Goal: Task Accomplishment & Management: Complete application form

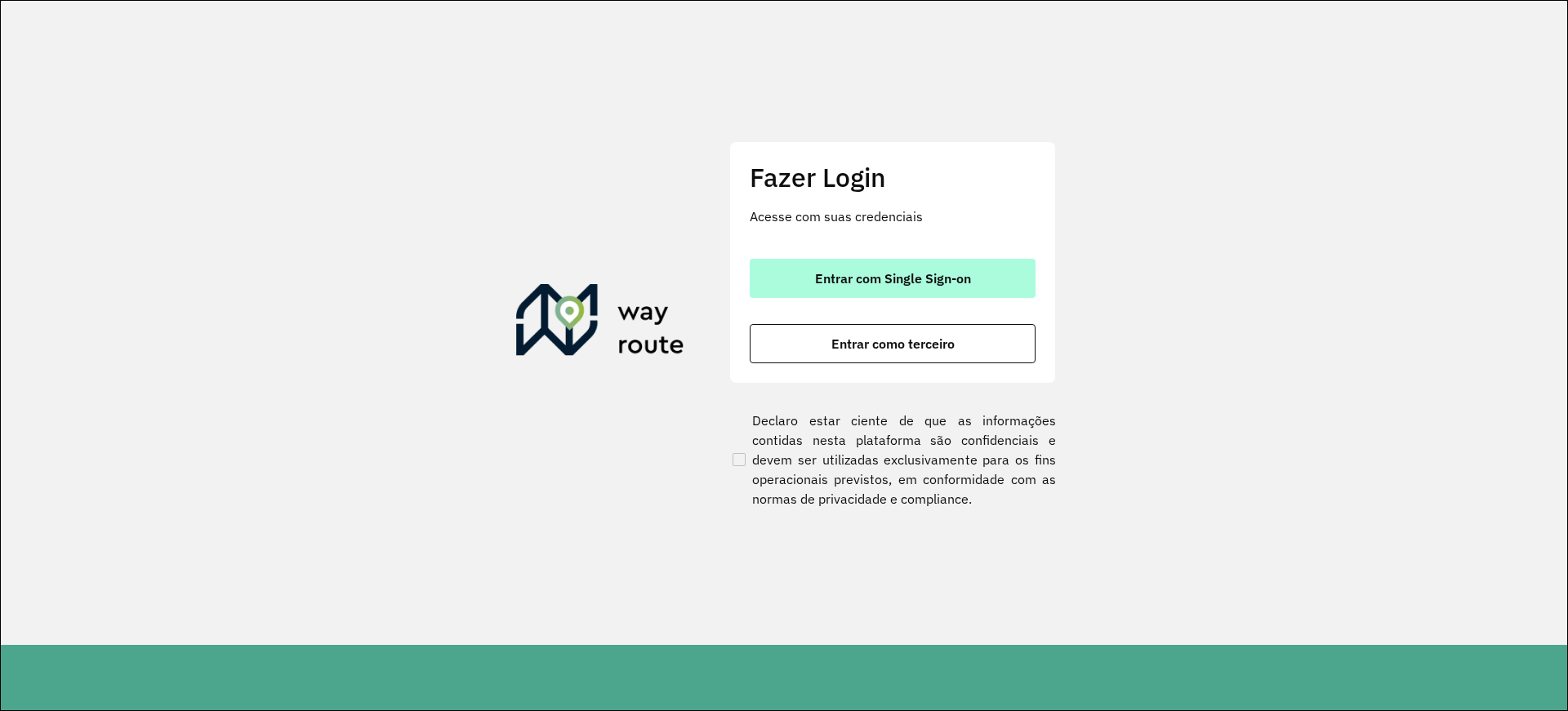
click at [816, 278] on span "Entrar com Single Sign-on" at bounding box center [892, 277] width 156 height 13
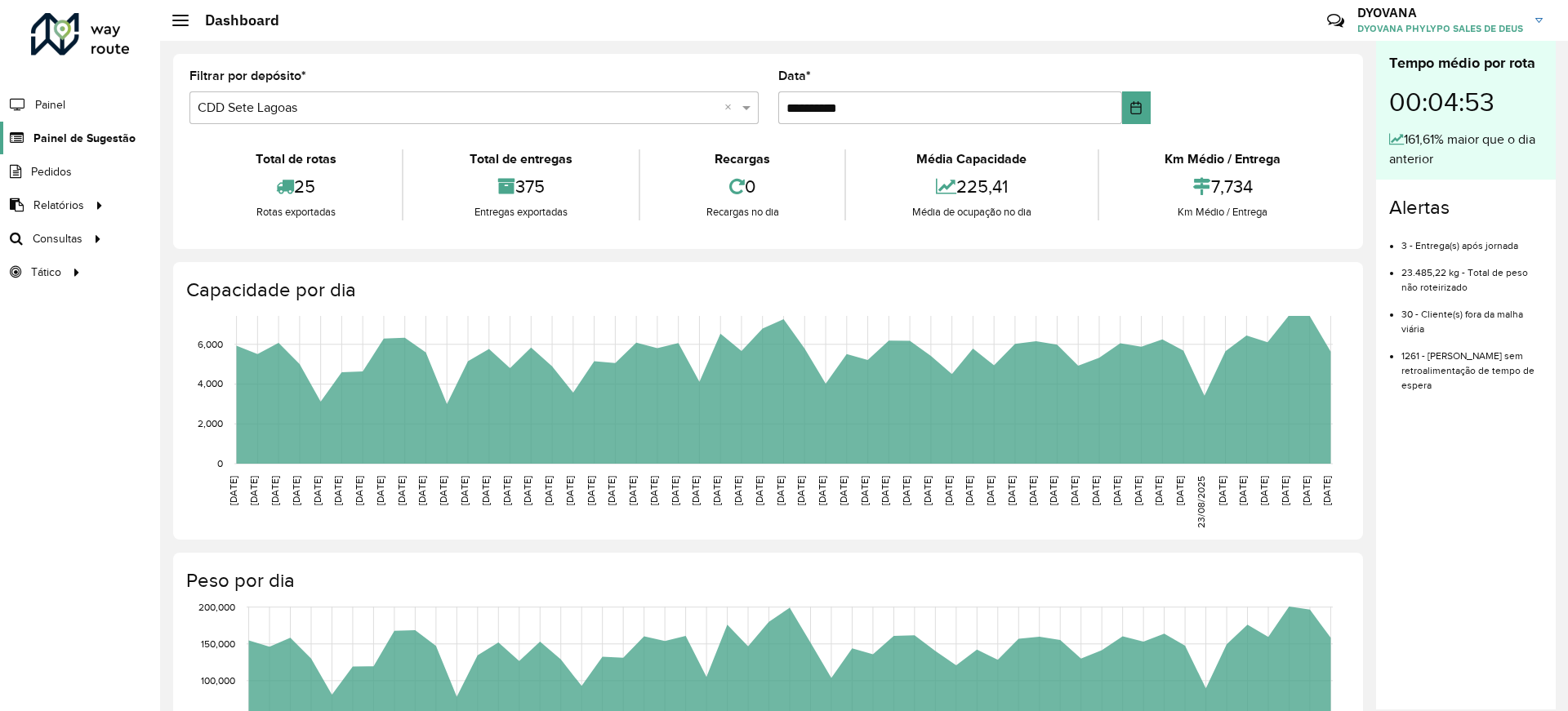
click at [55, 137] on span "Painel de Sugestão" at bounding box center [85, 137] width 102 height 17
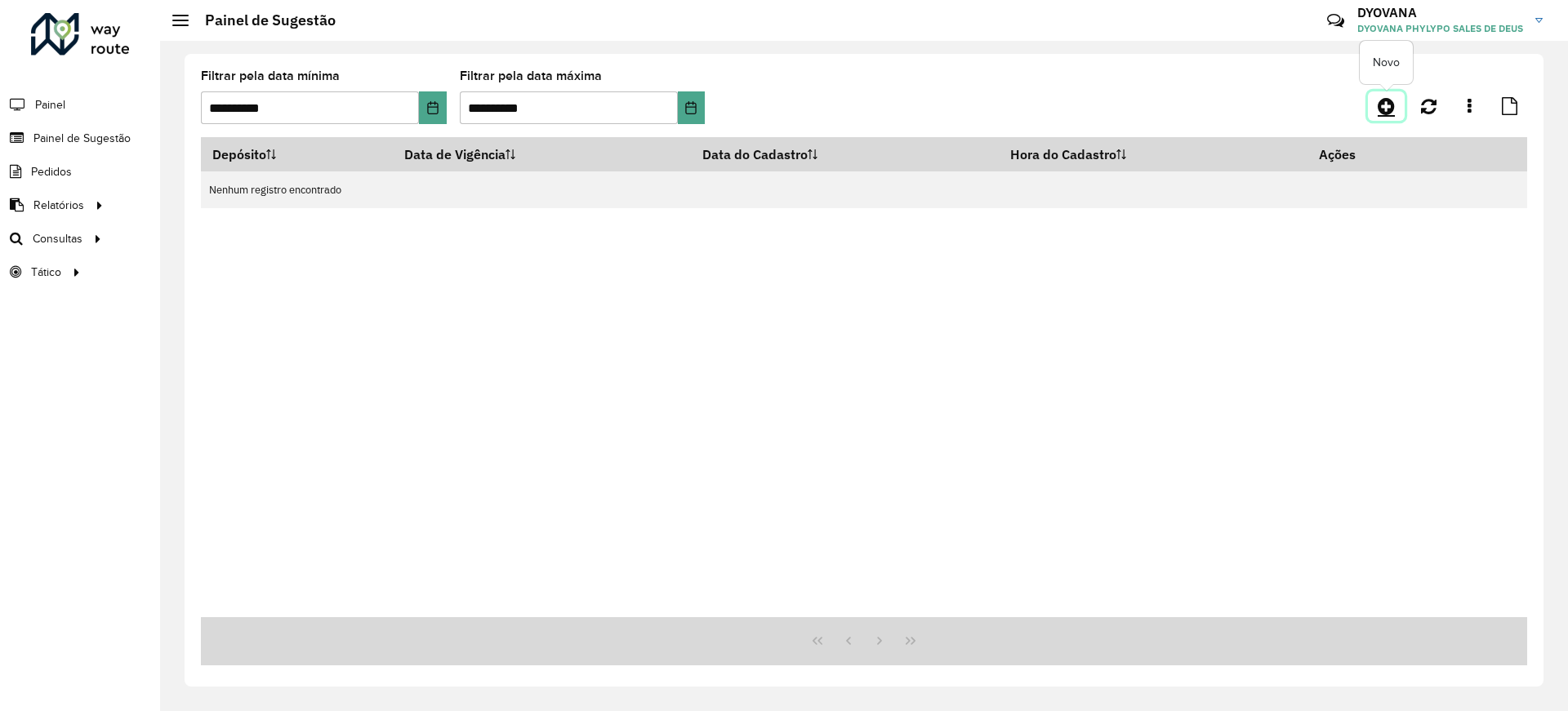
click at [1381, 105] on icon at bounding box center [1385, 106] width 17 height 20
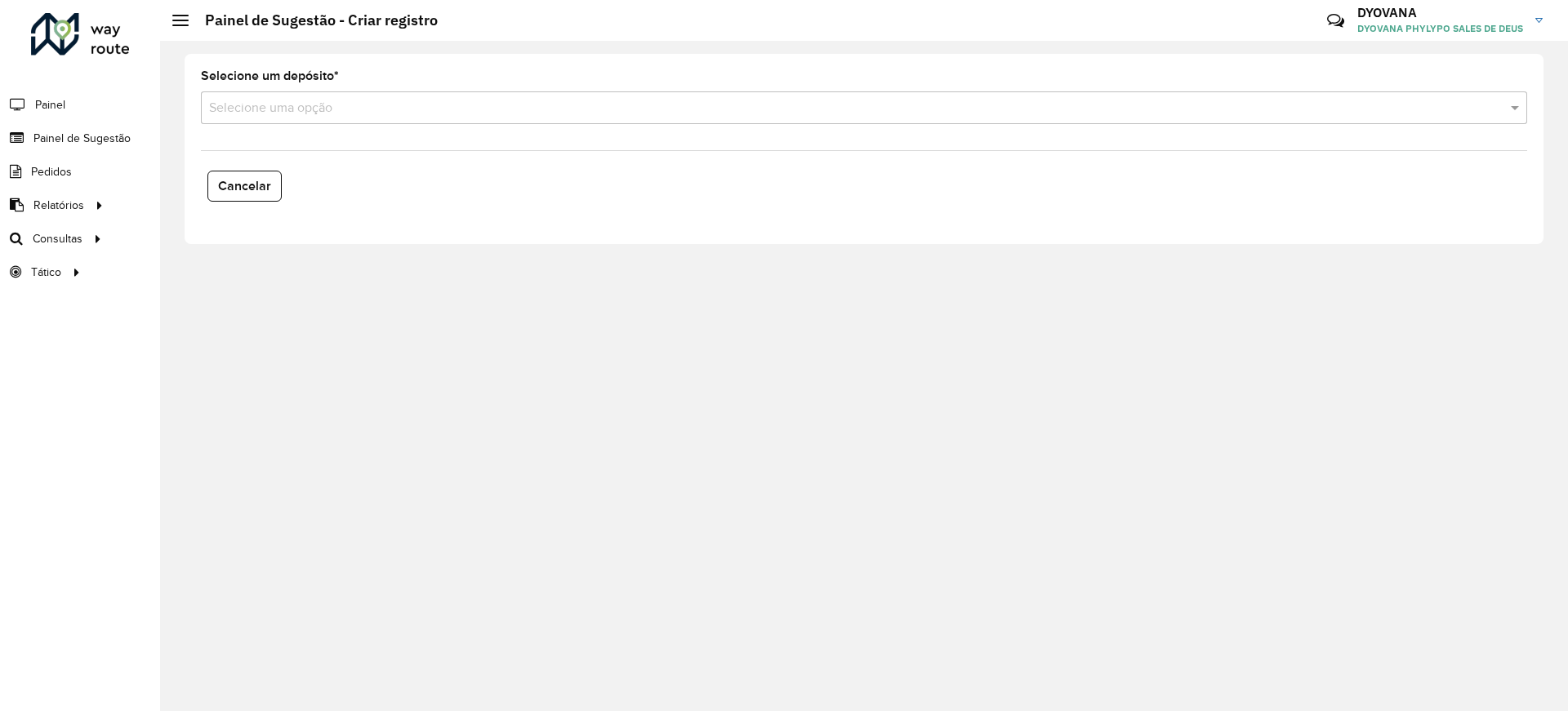
click at [262, 108] on input "text" at bounding box center [847, 108] width 1276 height 20
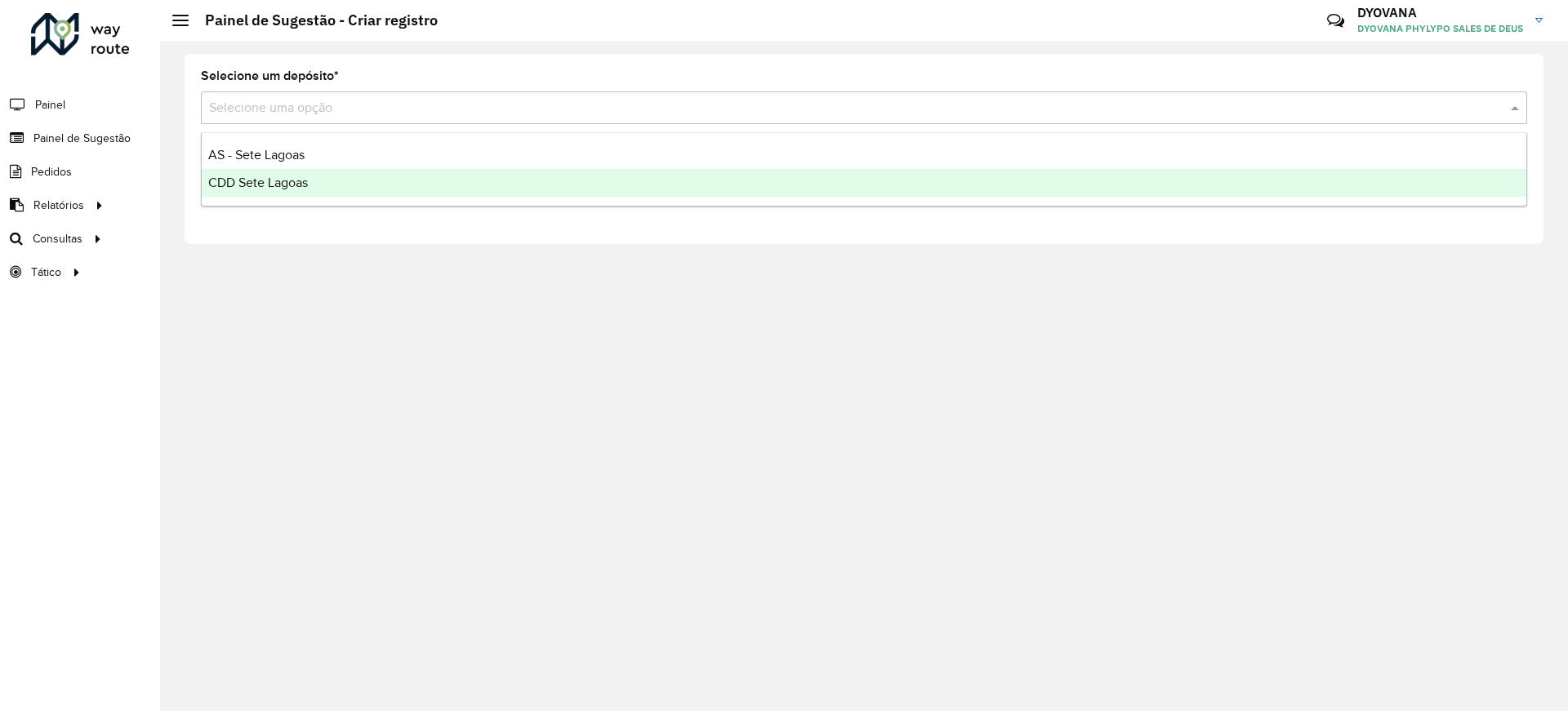
click at [273, 181] on span "CDD Sete Lagoas" at bounding box center [258, 182] width 99 height 14
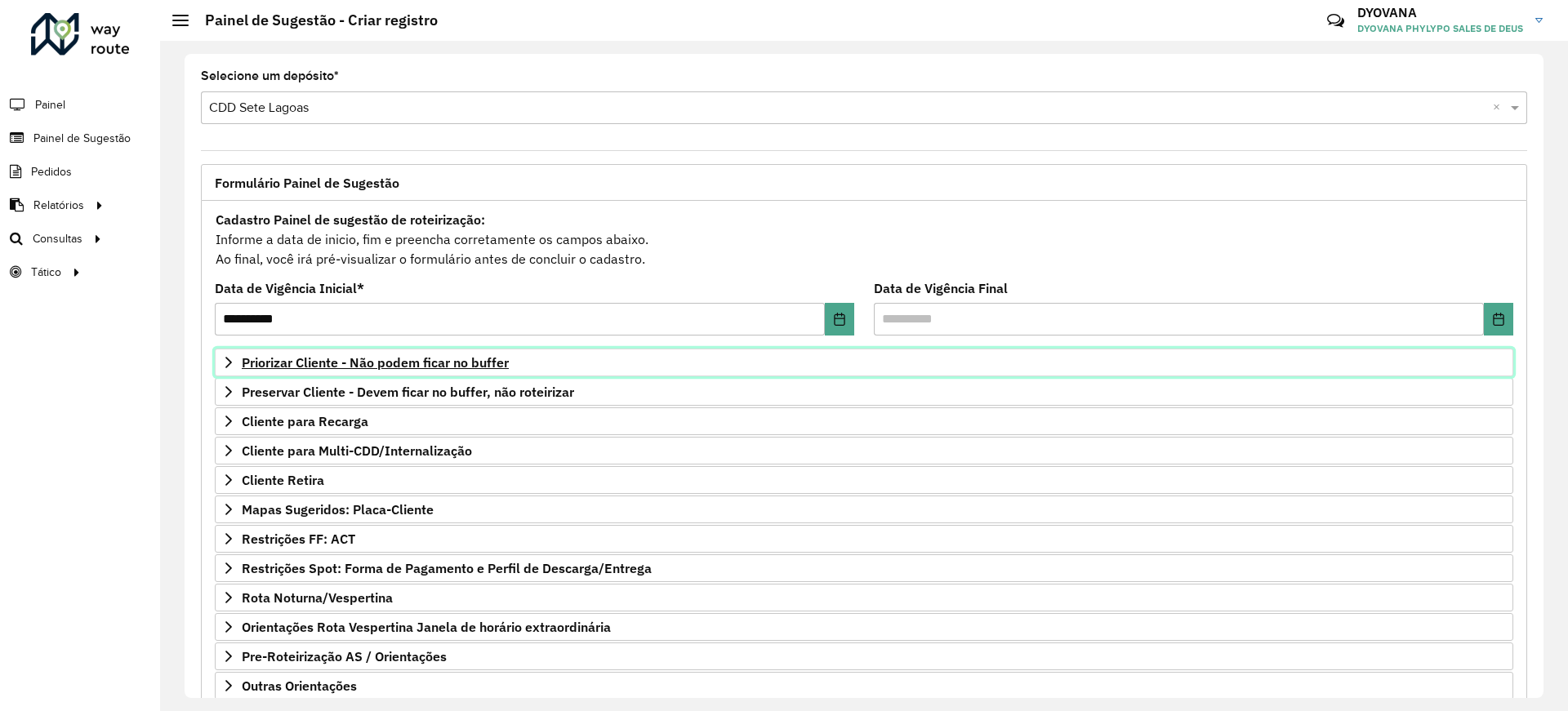
click at [225, 358] on icon at bounding box center [228, 362] width 13 height 13
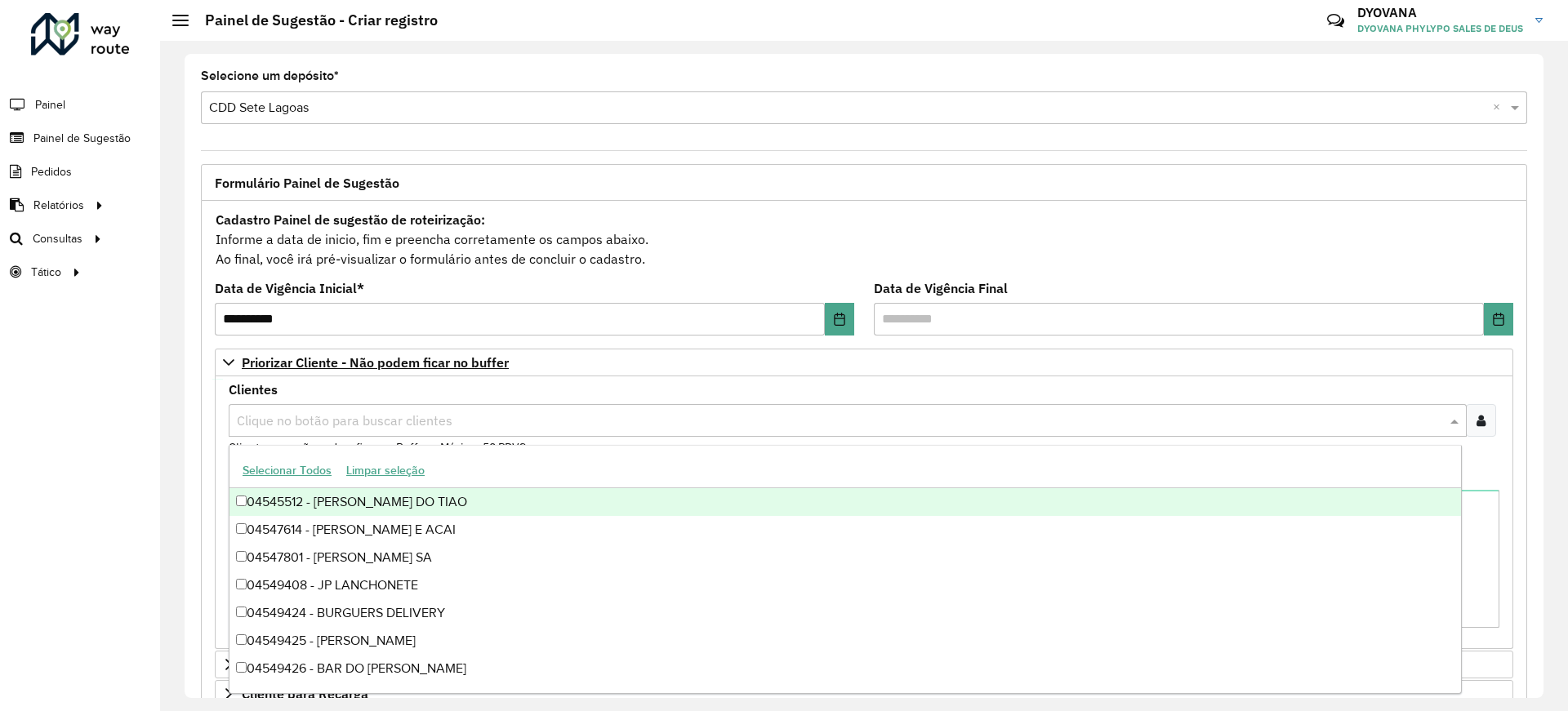
click at [260, 409] on div "Clique no botão para buscar clientes" at bounding box center [848, 420] width 1238 height 33
click at [184, 403] on div "**********" at bounding box center [863, 375] width 1358 height 643
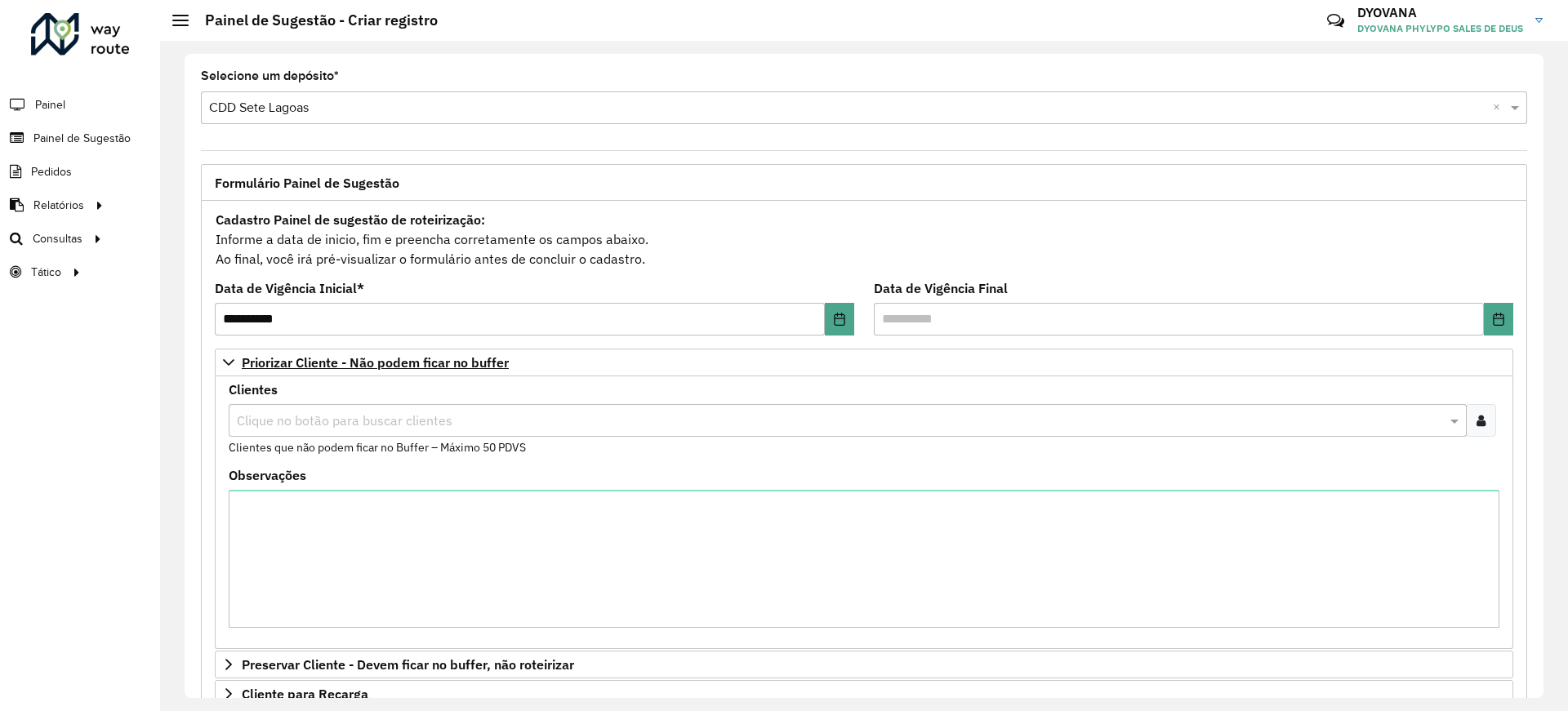
click at [1470, 418] on div at bounding box center [1480, 420] width 30 height 33
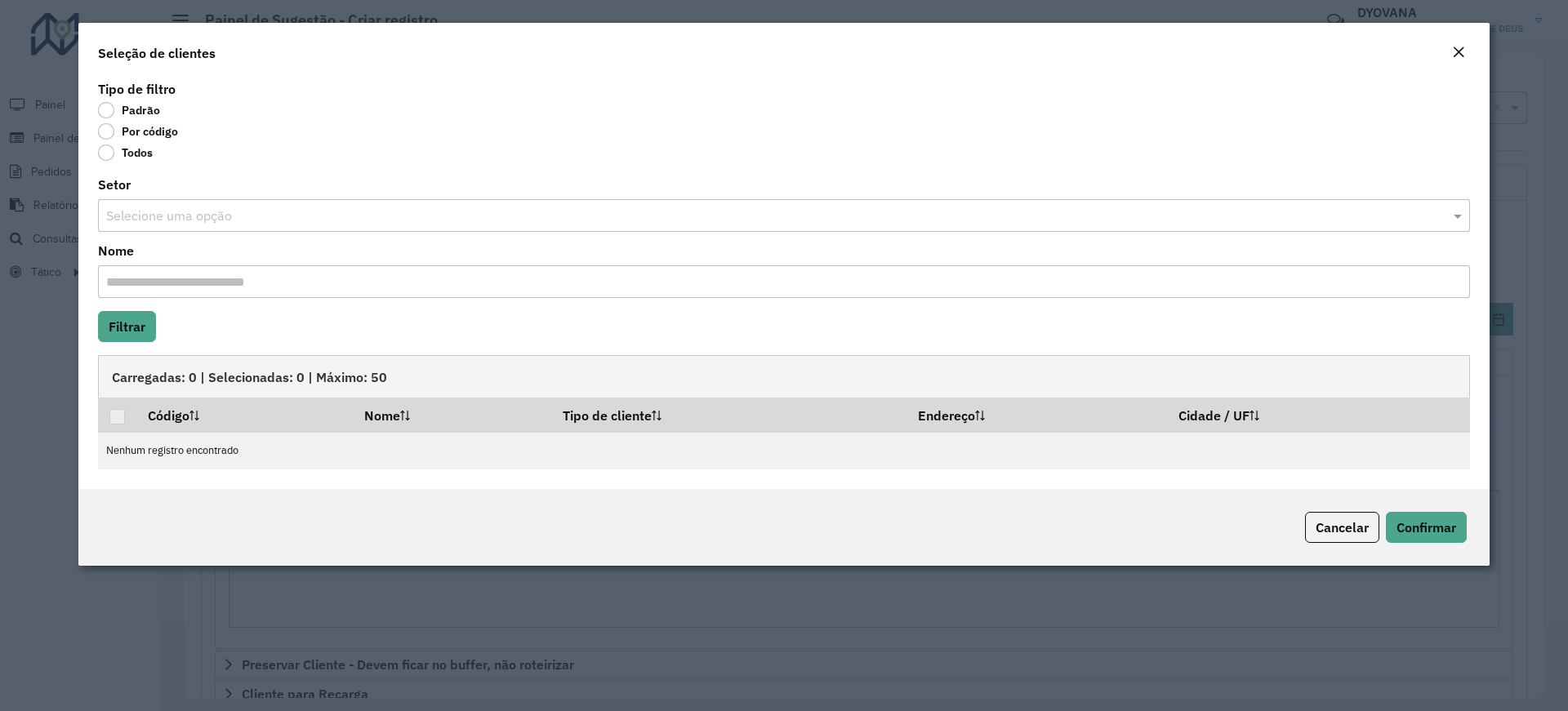
click at [106, 138] on label "Por código" at bounding box center [137, 131] width 80 height 16
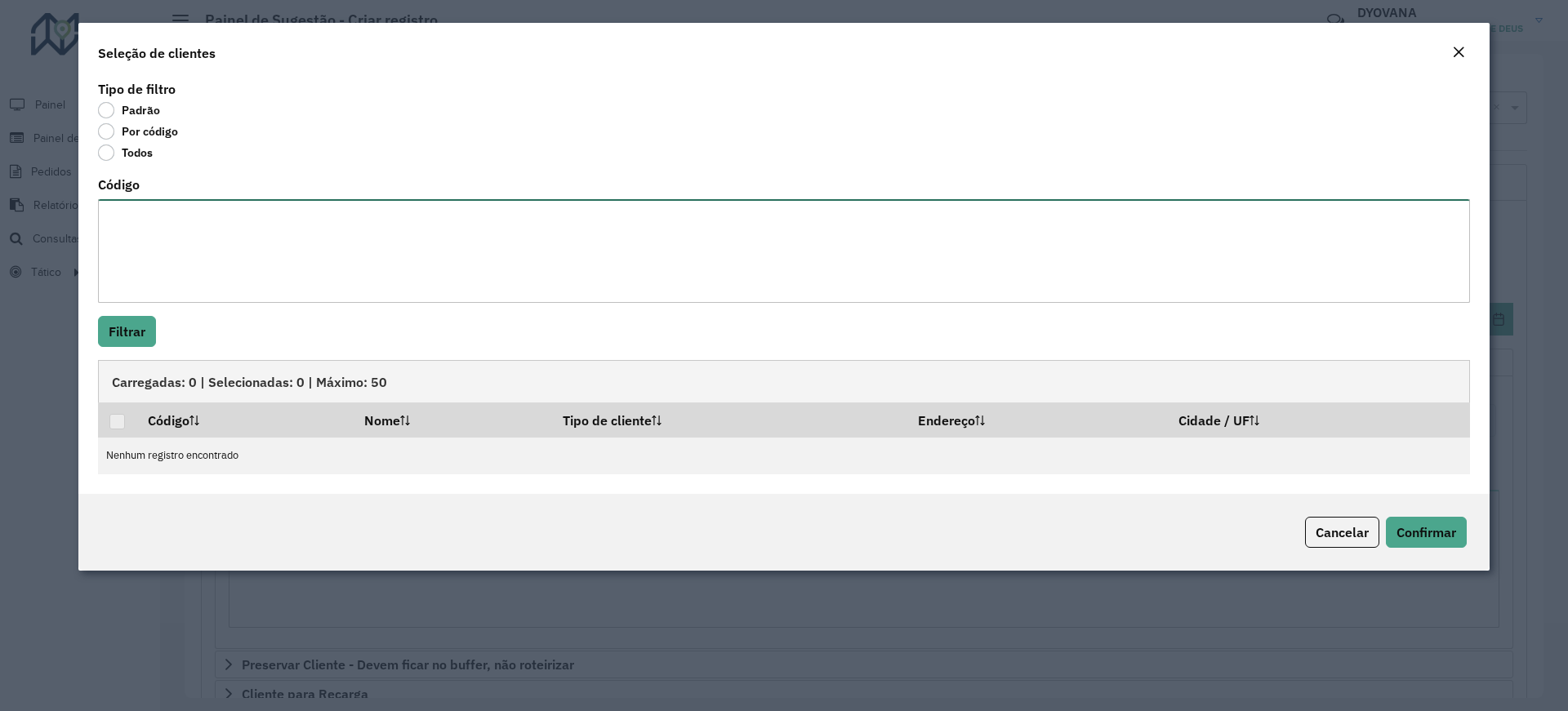
click at [139, 235] on textarea "Código" at bounding box center [783, 251] width 1372 height 103
paste textarea "** *** *** *** *** *** *** *** *** **** **** **** **** **** **** **** **** ****…"
type textarea "** *** *** *** *** *** *** *** *** **** **** **** **** **** **** **** **** ****…"
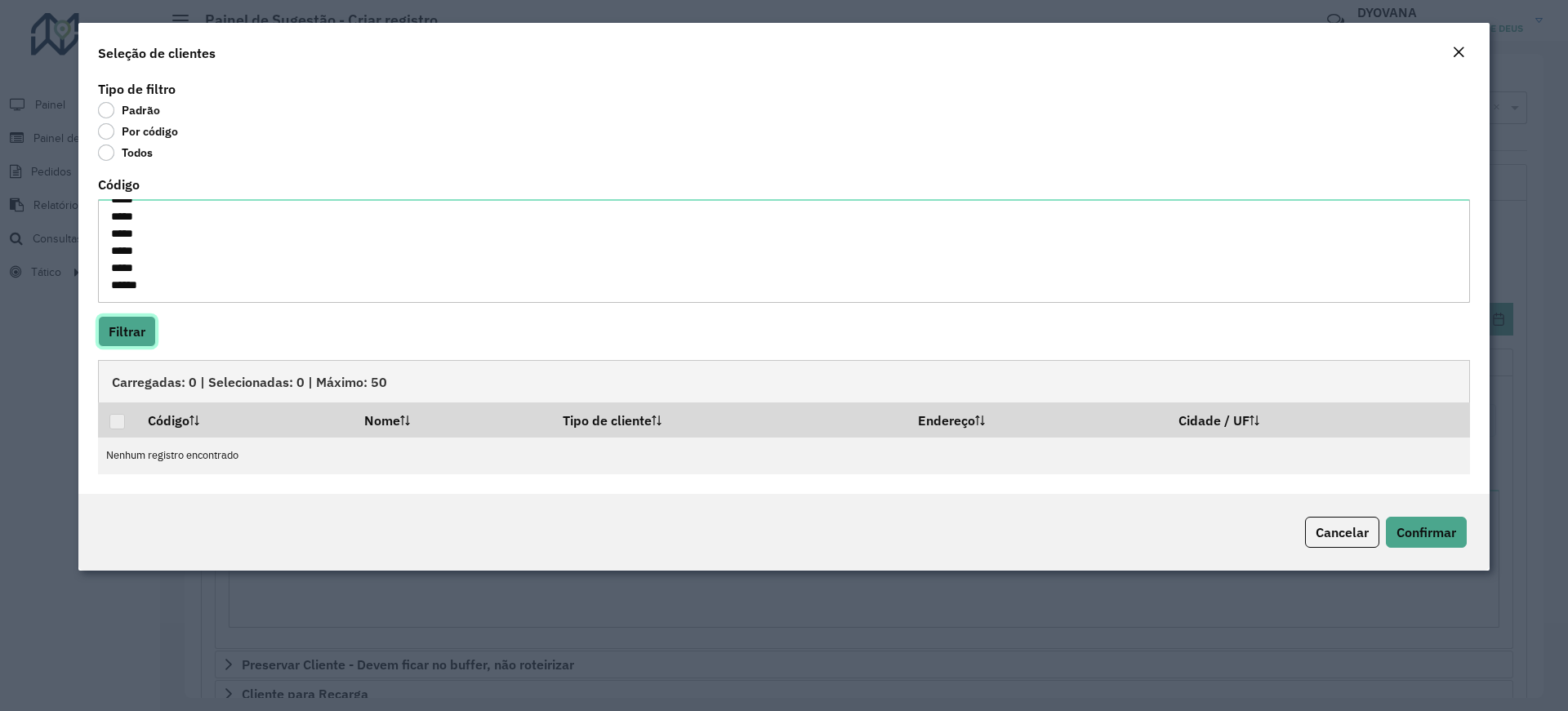
click at [138, 329] on button "Filtrar" at bounding box center [126, 331] width 58 height 31
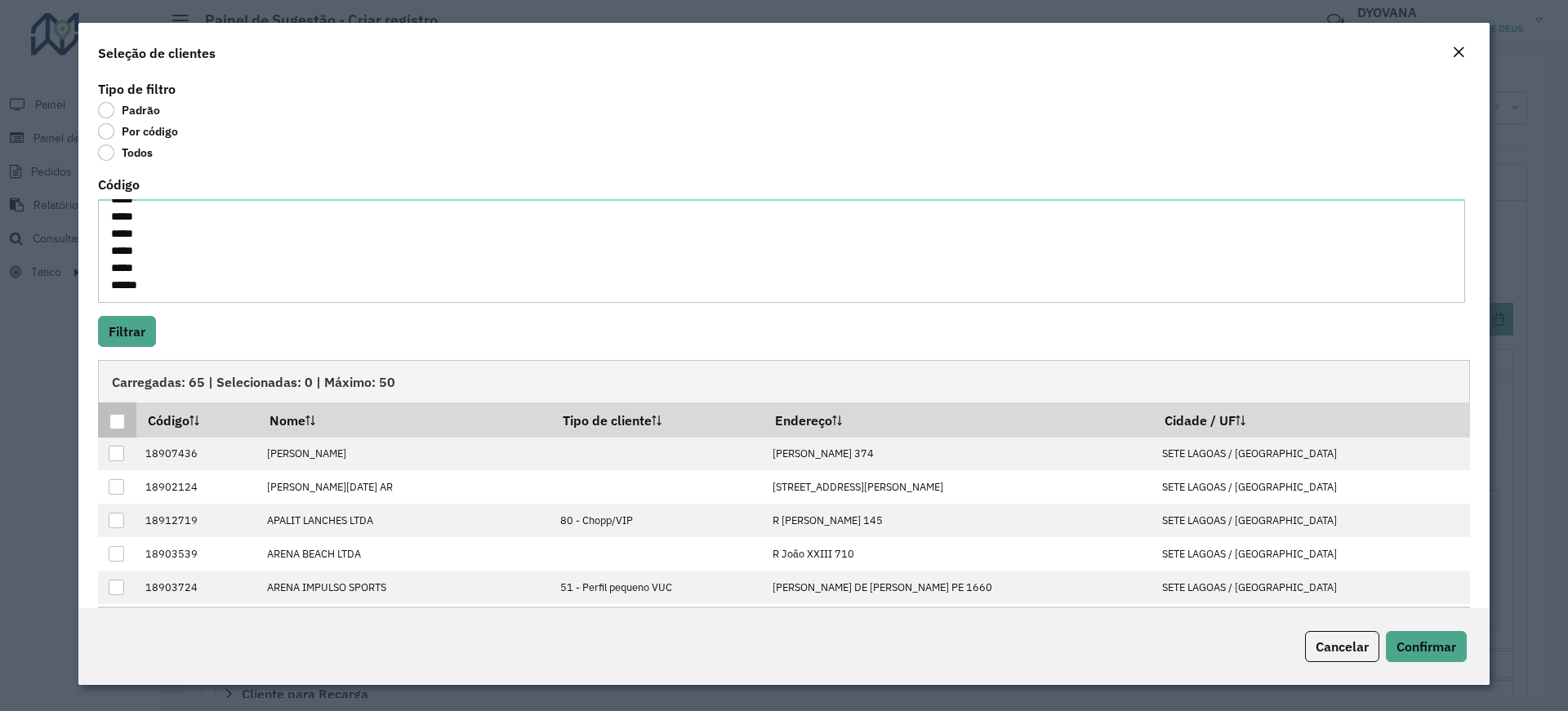
click at [116, 427] on div at bounding box center [117, 422] width 16 height 16
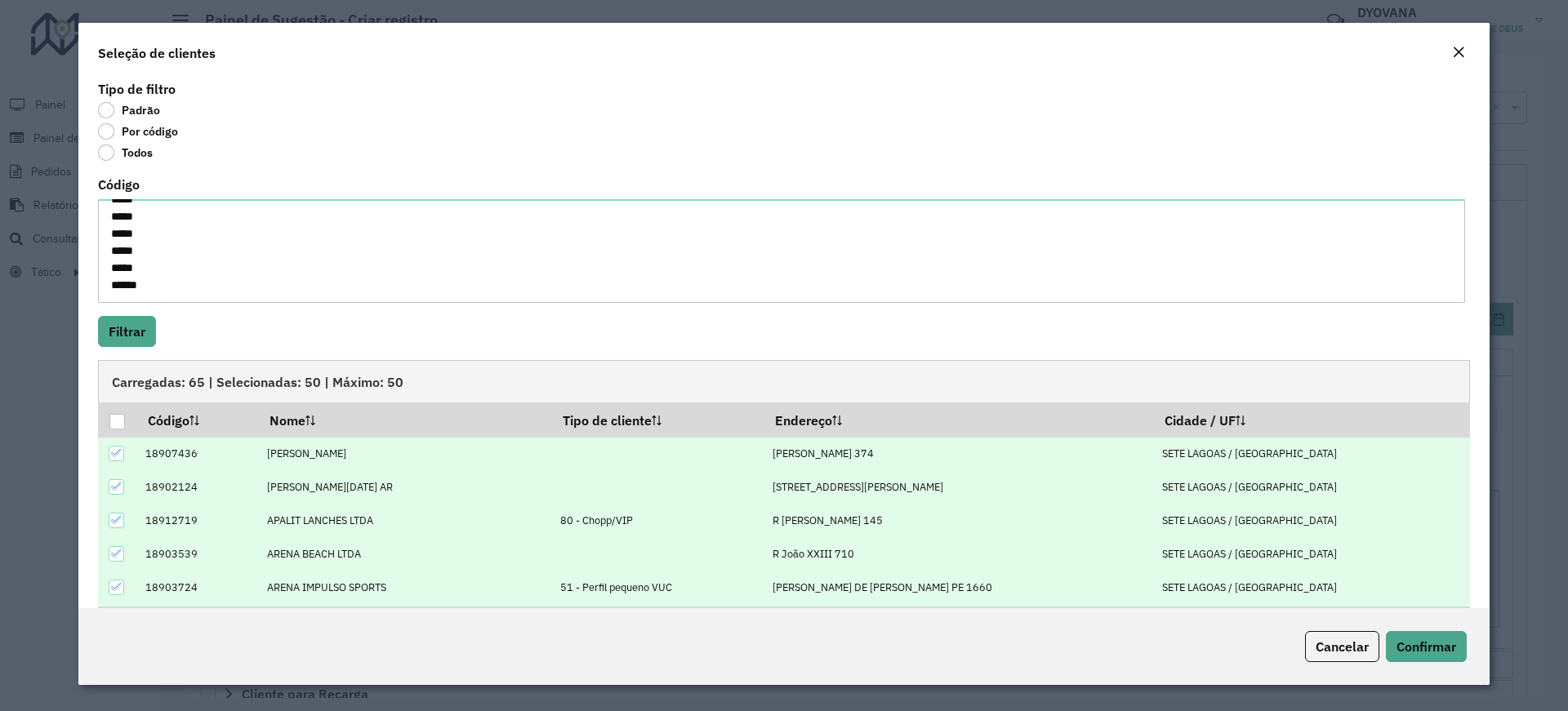
click at [1407, 628] on div "Cancelar Confirmar" at bounding box center [784, 645] width 1411 height 77
click at [1410, 637] on button "Confirmar" at bounding box center [1426, 645] width 81 height 31
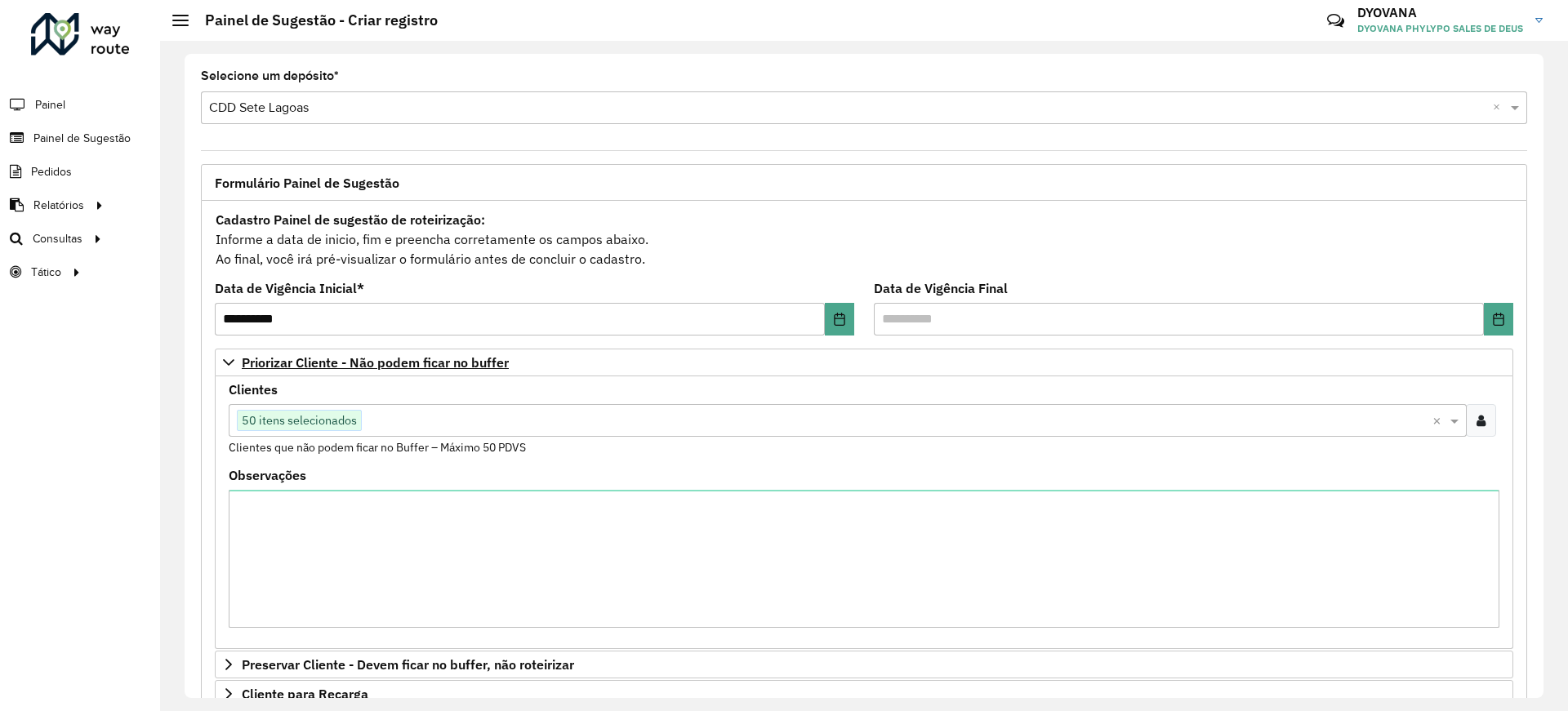
scroll to position [340, 0]
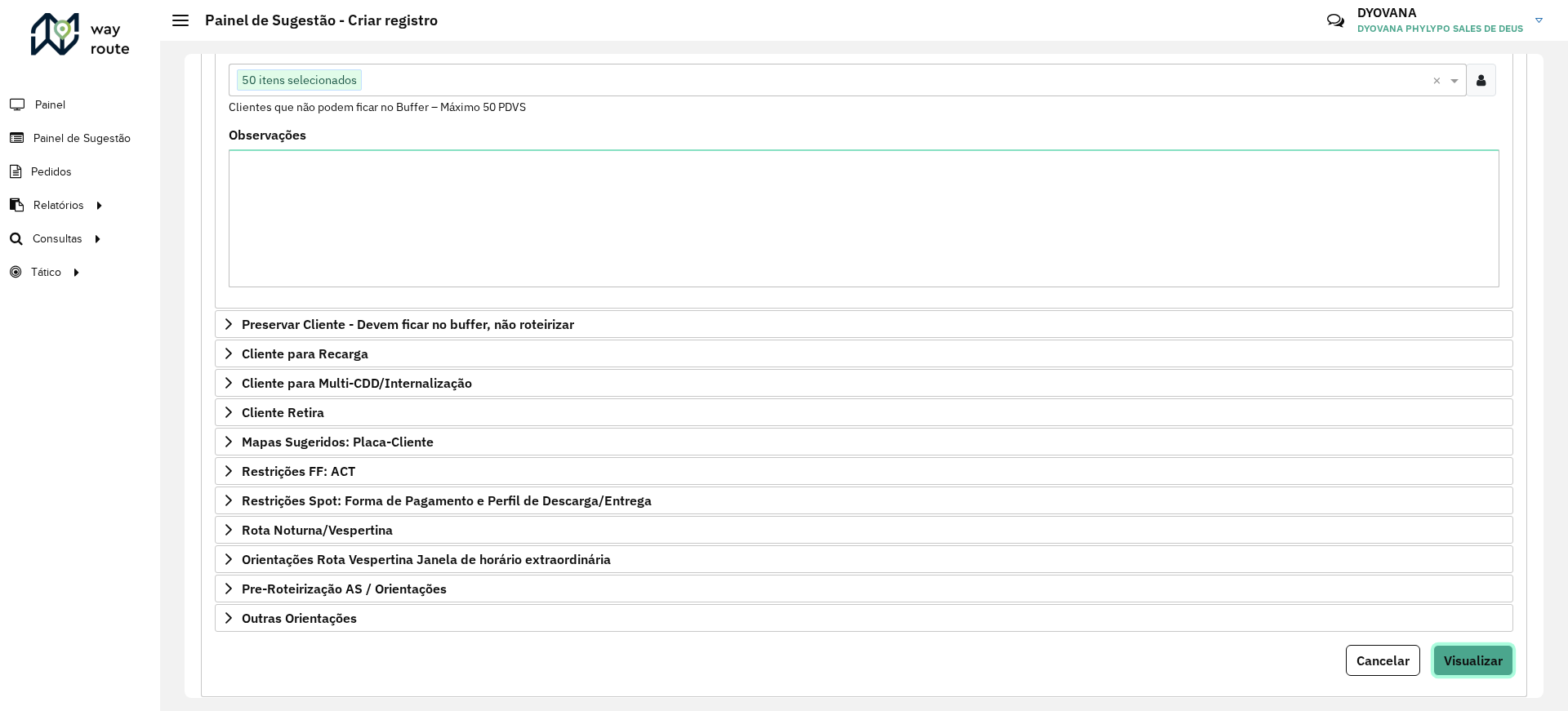
click at [1474, 659] on span "Visualizar" at bounding box center [1472, 660] width 59 height 16
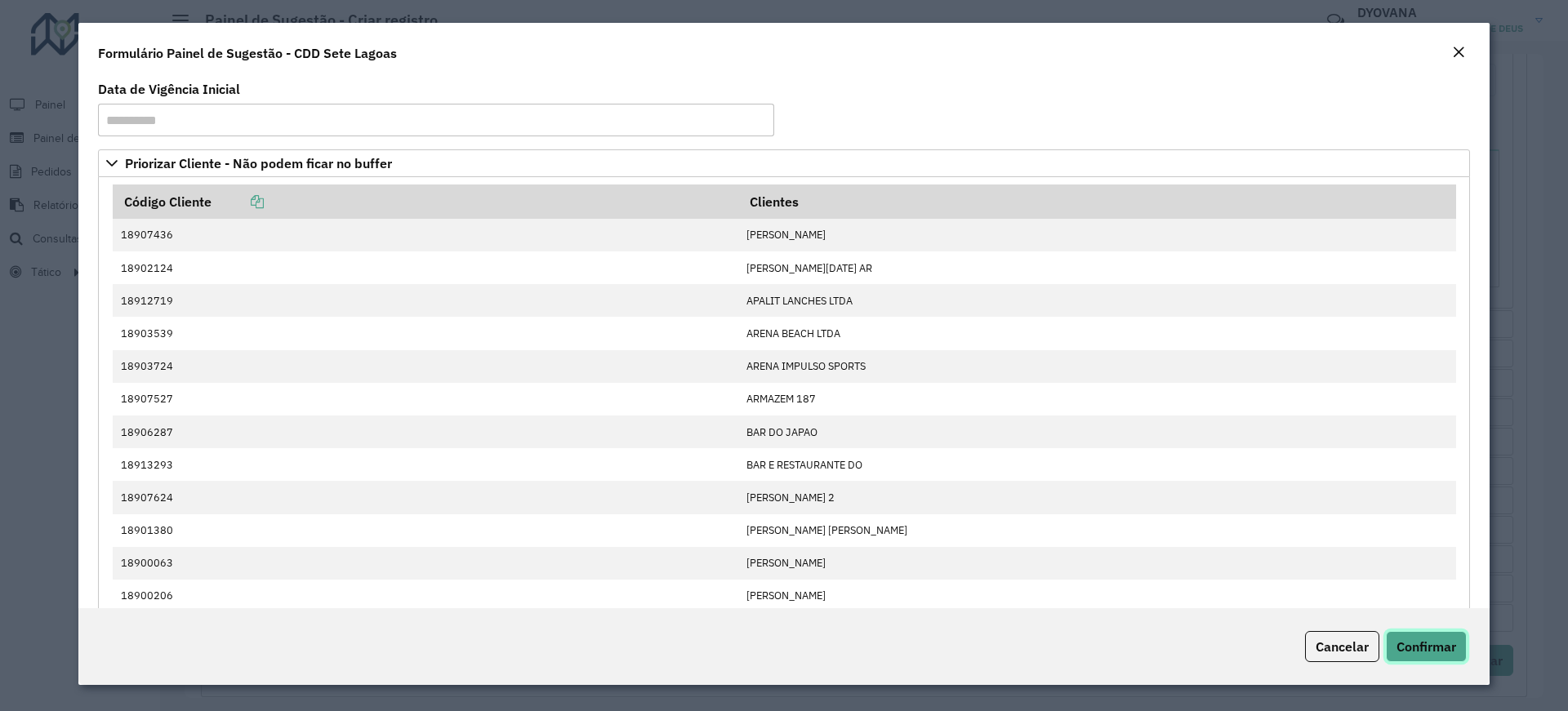
click at [1431, 655] on button "Confirmar" at bounding box center [1426, 645] width 81 height 31
